Goal: Find specific page/section: Find specific page/section

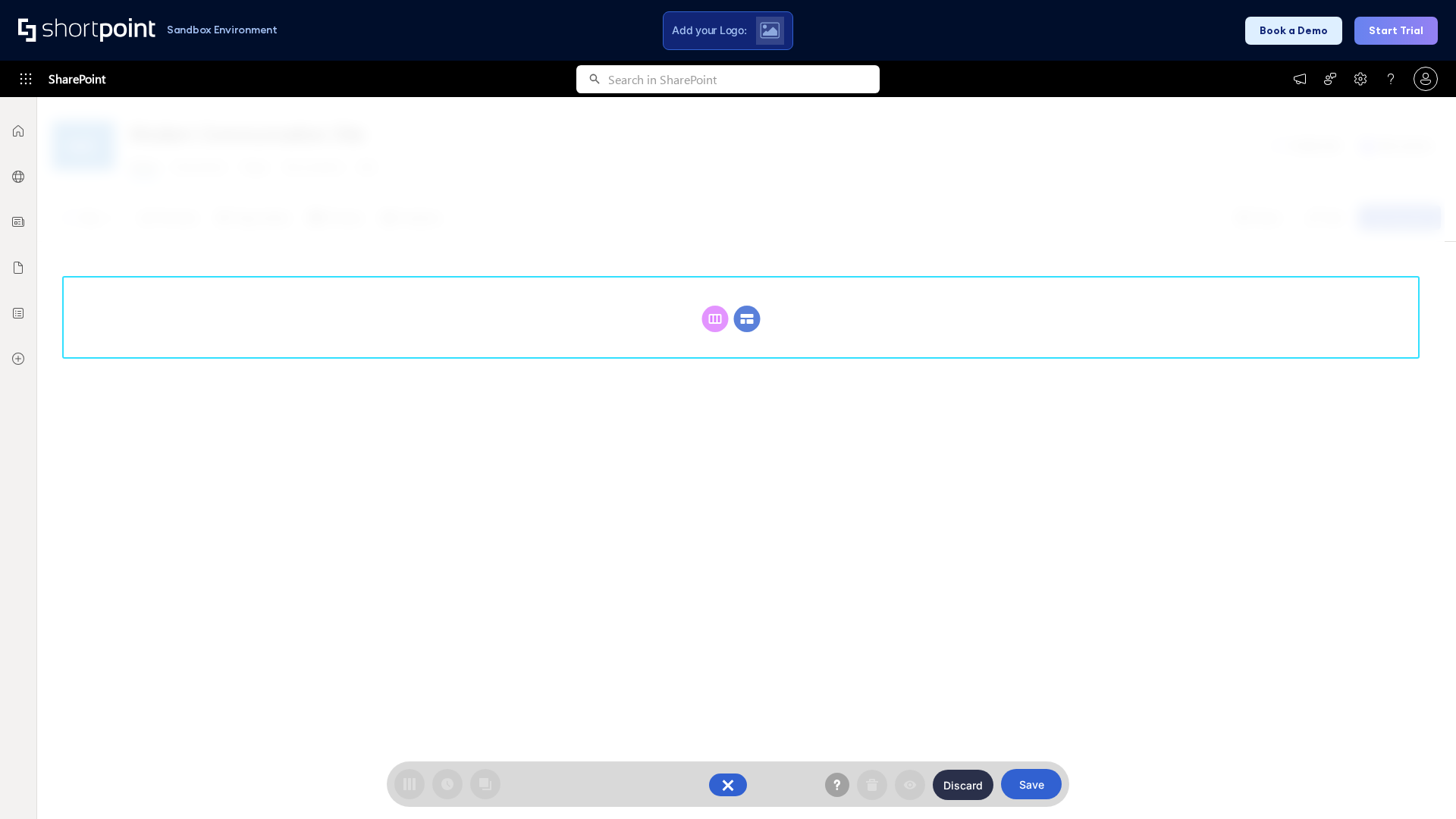
scroll to position [209, 0]
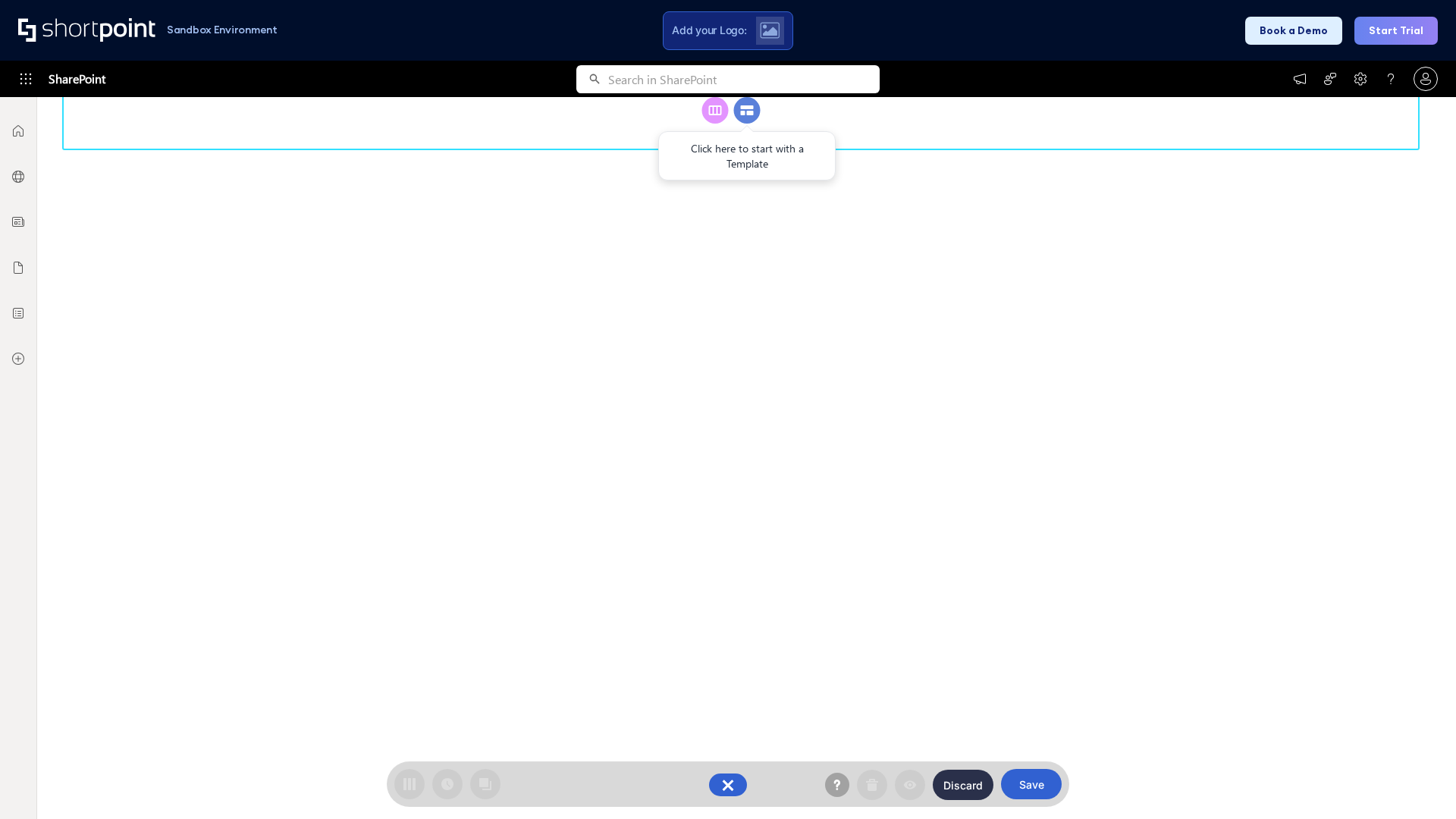
click at [747, 123] on circle at bounding box center [747, 110] width 26 height 26
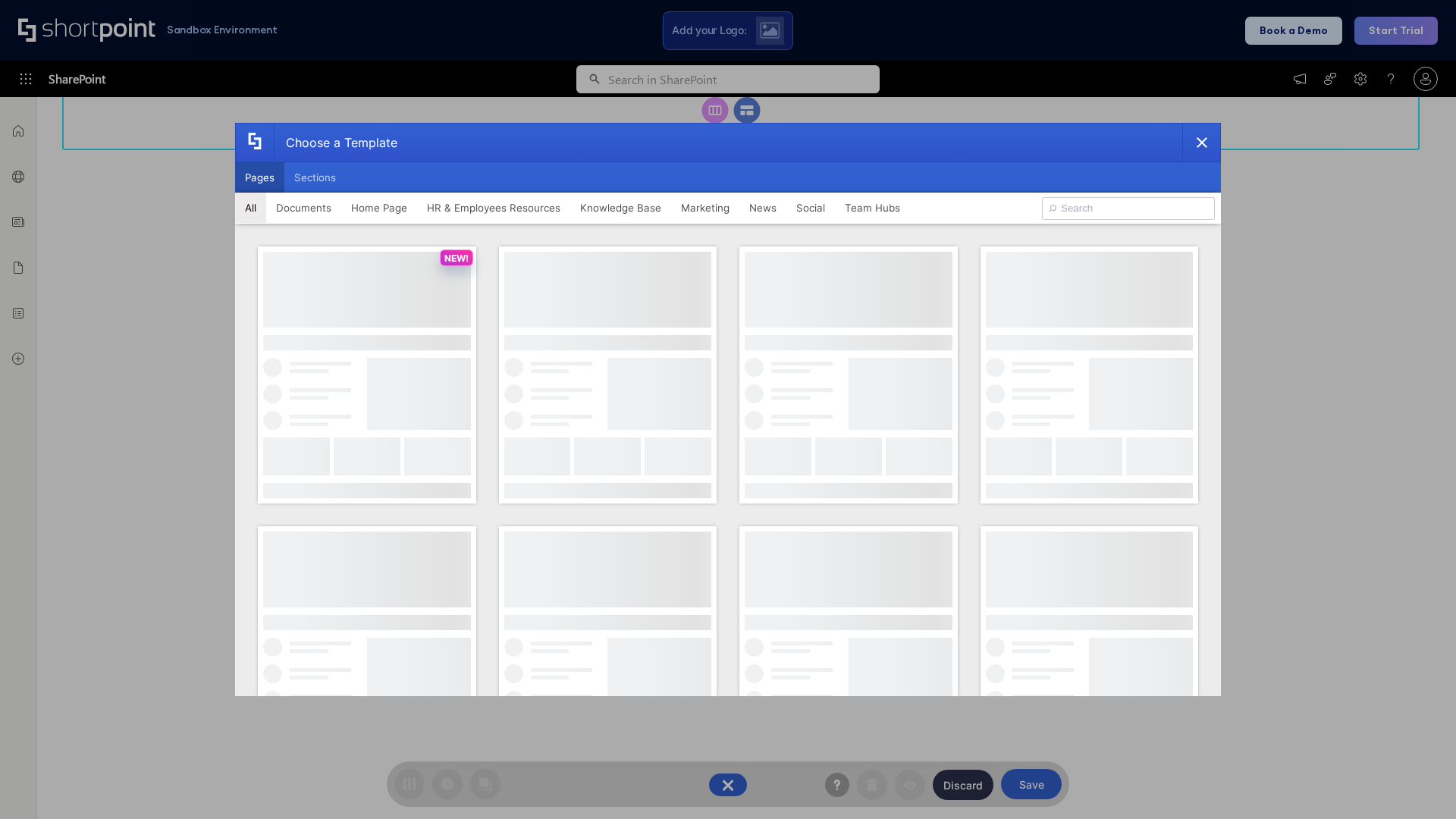
scroll to position [0, 0]
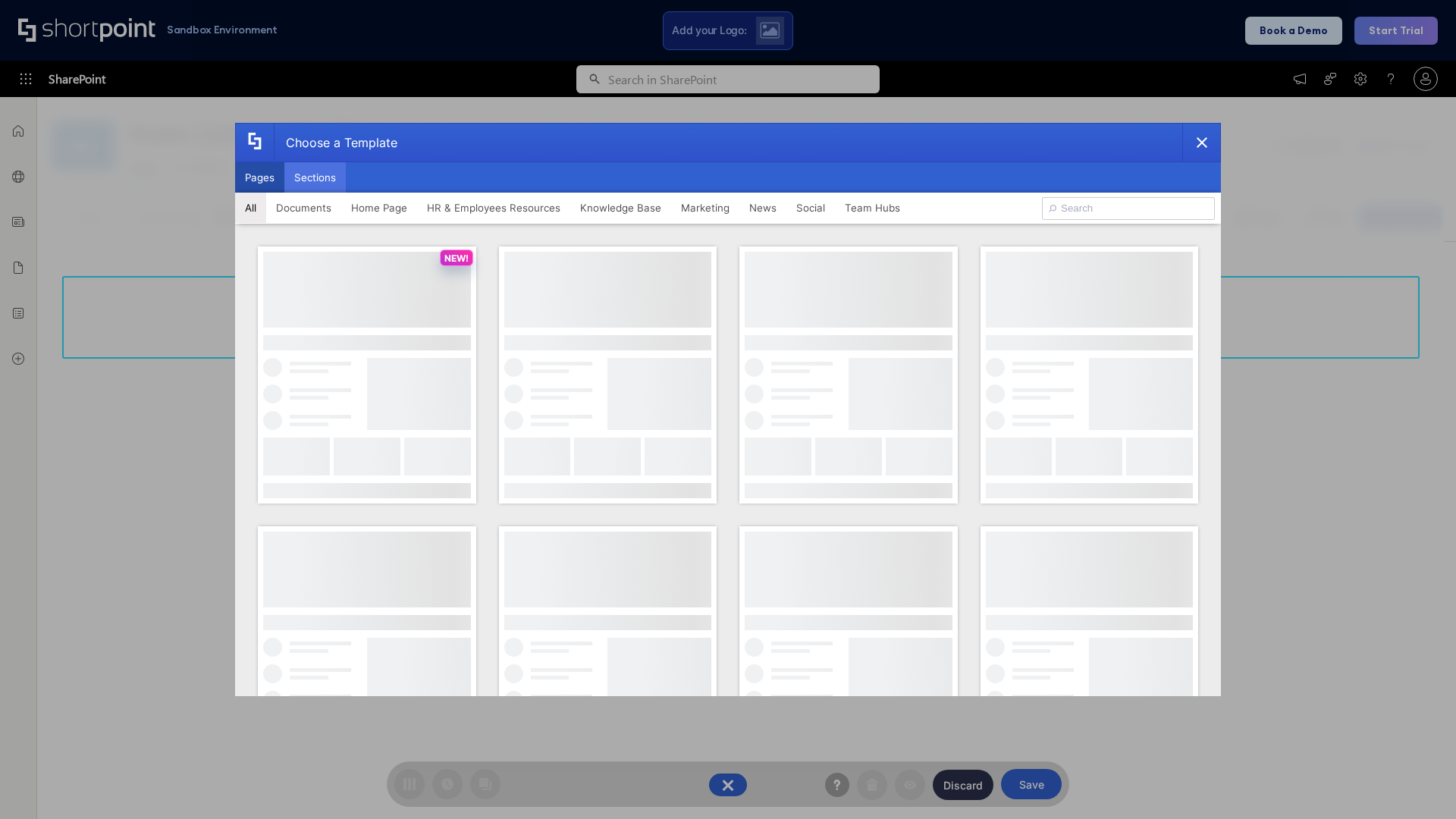
click at [314, 177] on button "Sections" at bounding box center [314, 177] width 62 height 30
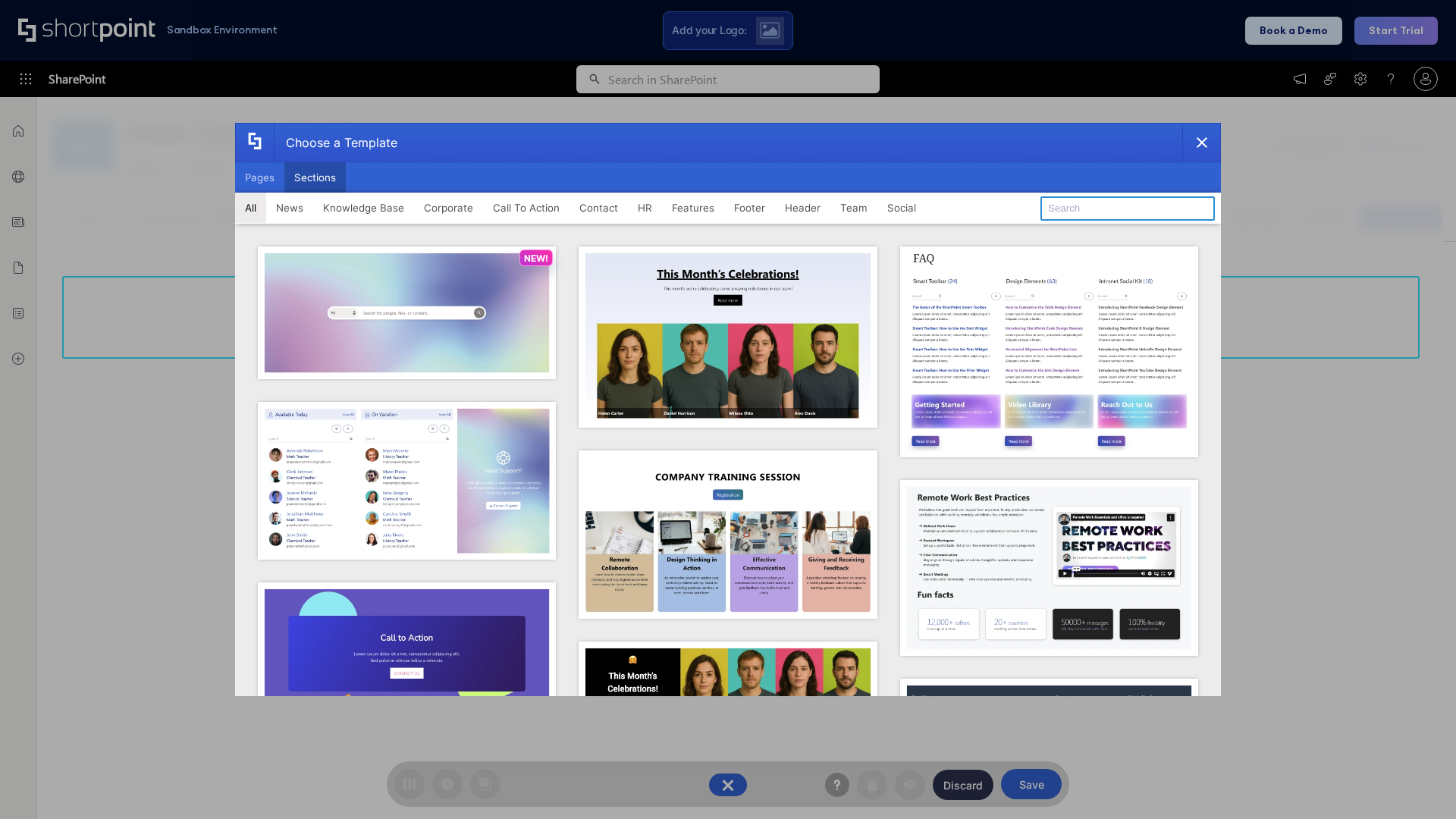
type input "Employee Spotlight 1"
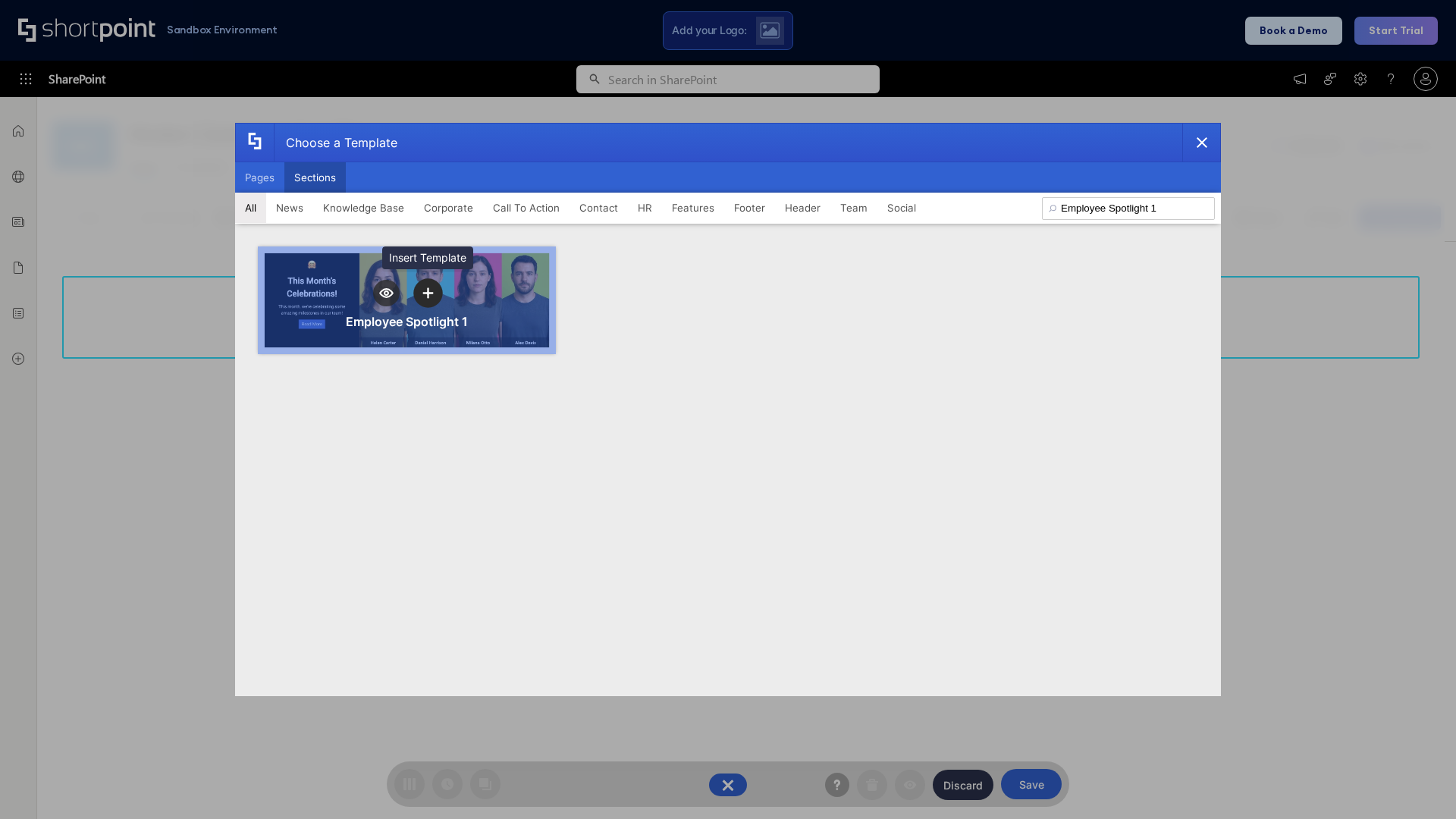
click at [428, 293] on icon "template selector" at bounding box center [427, 292] width 11 height 11
